Goal: Go to known website: Access a specific website the user already knows

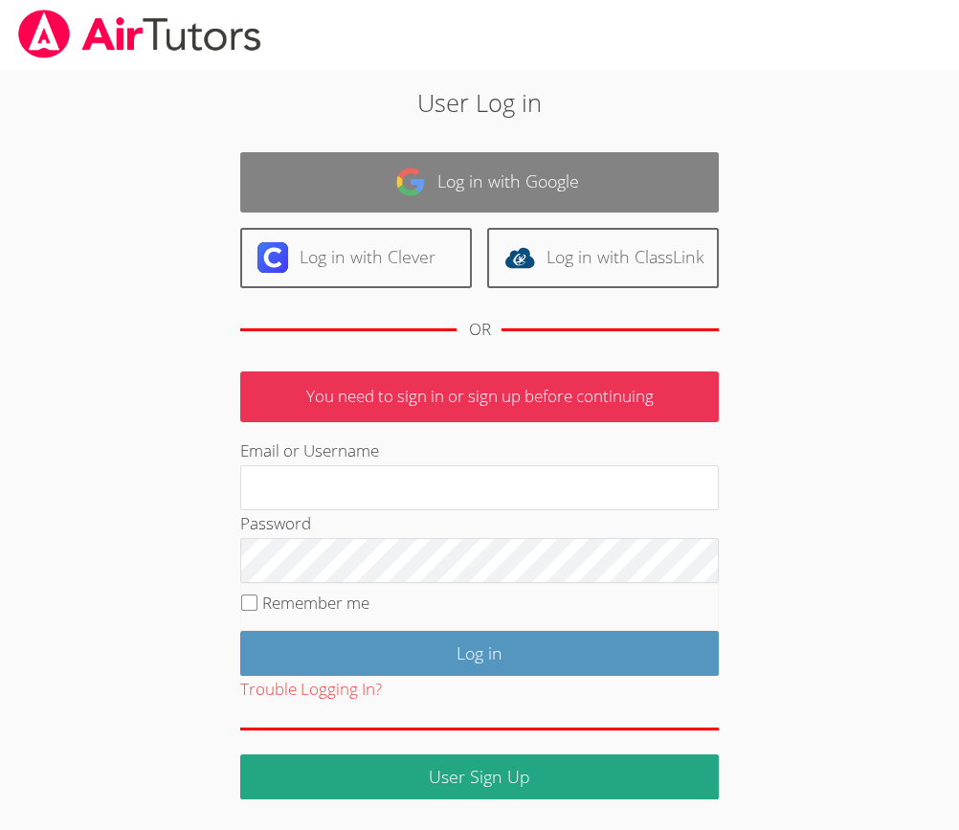
click at [435, 190] on link "Log in with Google" at bounding box center [479, 182] width 478 height 60
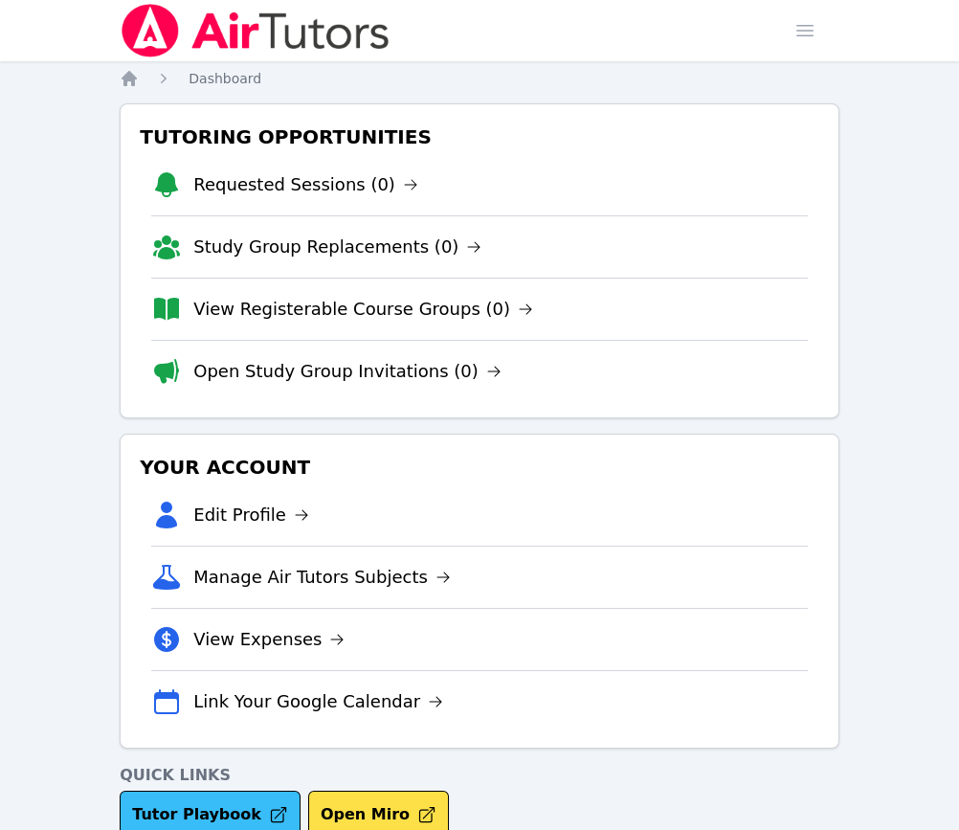
click at [222, 825] on link "Tutor Playbook" at bounding box center [210, 814] width 181 height 48
